Goal: Information Seeking & Learning: Learn about a topic

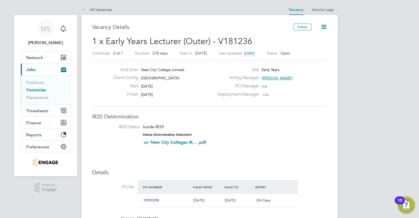
click at [37, 88] on link "Vacancies" at bounding box center [36, 89] width 20 height 5
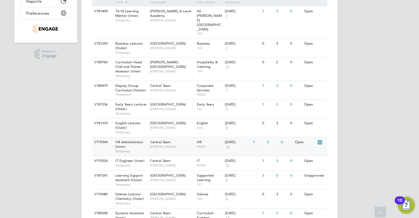
scroll to position [148, 0]
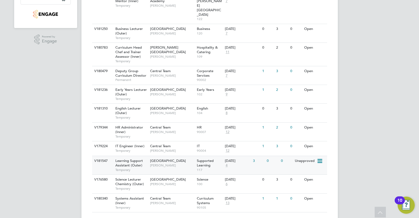
click at [165, 163] on span "[PERSON_NAME]" at bounding box center [172, 165] width 44 height 4
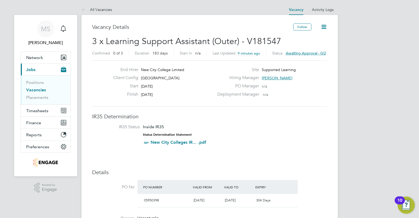
click at [244, 53] on span "9 minutes ago" at bounding box center [249, 53] width 22 height 5
click at [244, 55] on span "[DATE] 11:44" at bounding box center [248, 53] width 20 height 5
click at [167, 78] on span "[GEOGRAPHIC_DATA]" at bounding box center [160, 78] width 38 height 5
click at [167, 77] on span "[GEOGRAPHIC_DATA]" at bounding box center [160, 78] width 38 height 5
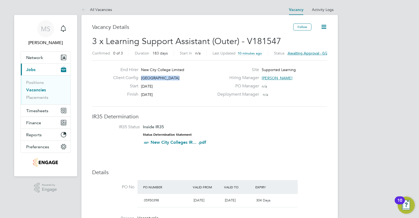
copy div "[GEOGRAPHIC_DATA] Start"
click at [244, 119] on h3 "IR35 Determination" at bounding box center [209, 116] width 235 height 7
